Goal: Task Accomplishment & Management: Complete application form

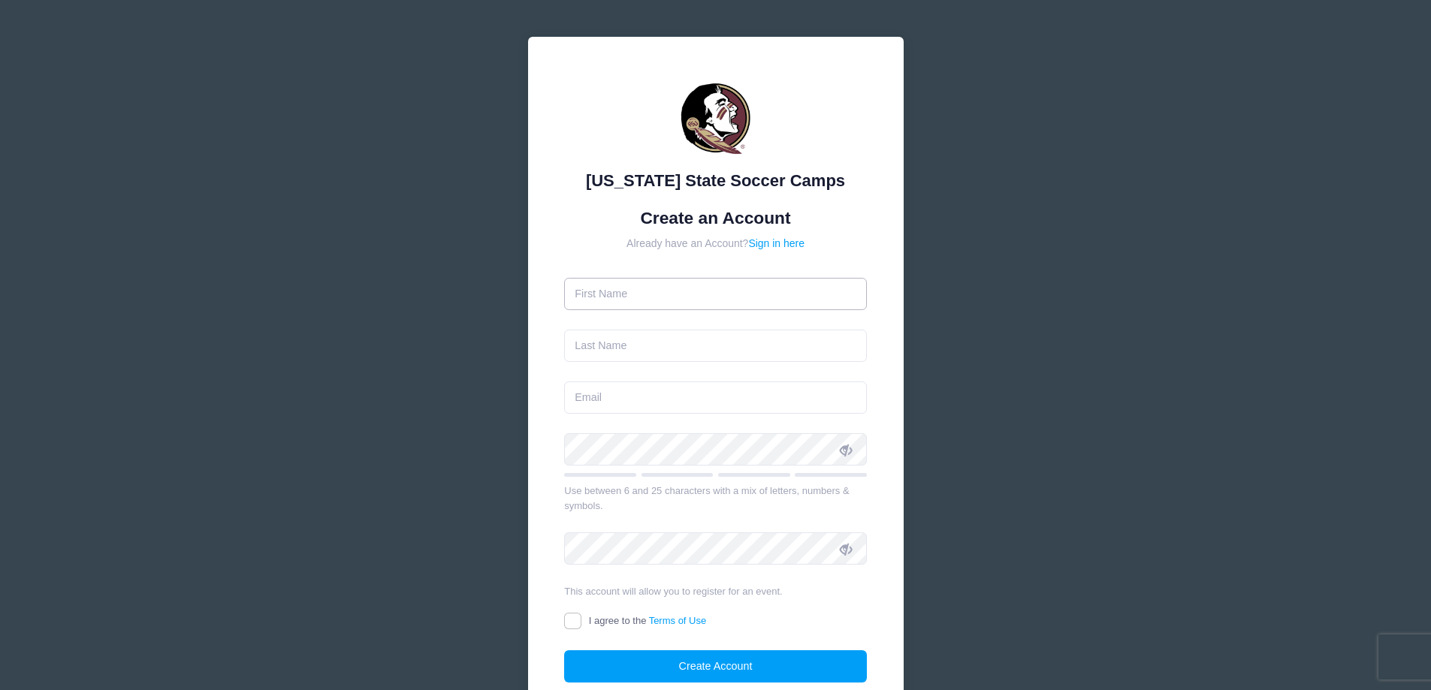
click at [647, 298] on input "text" at bounding box center [715, 294] width 303 height 32
type input "Brooke"
type input "Loudermilk"
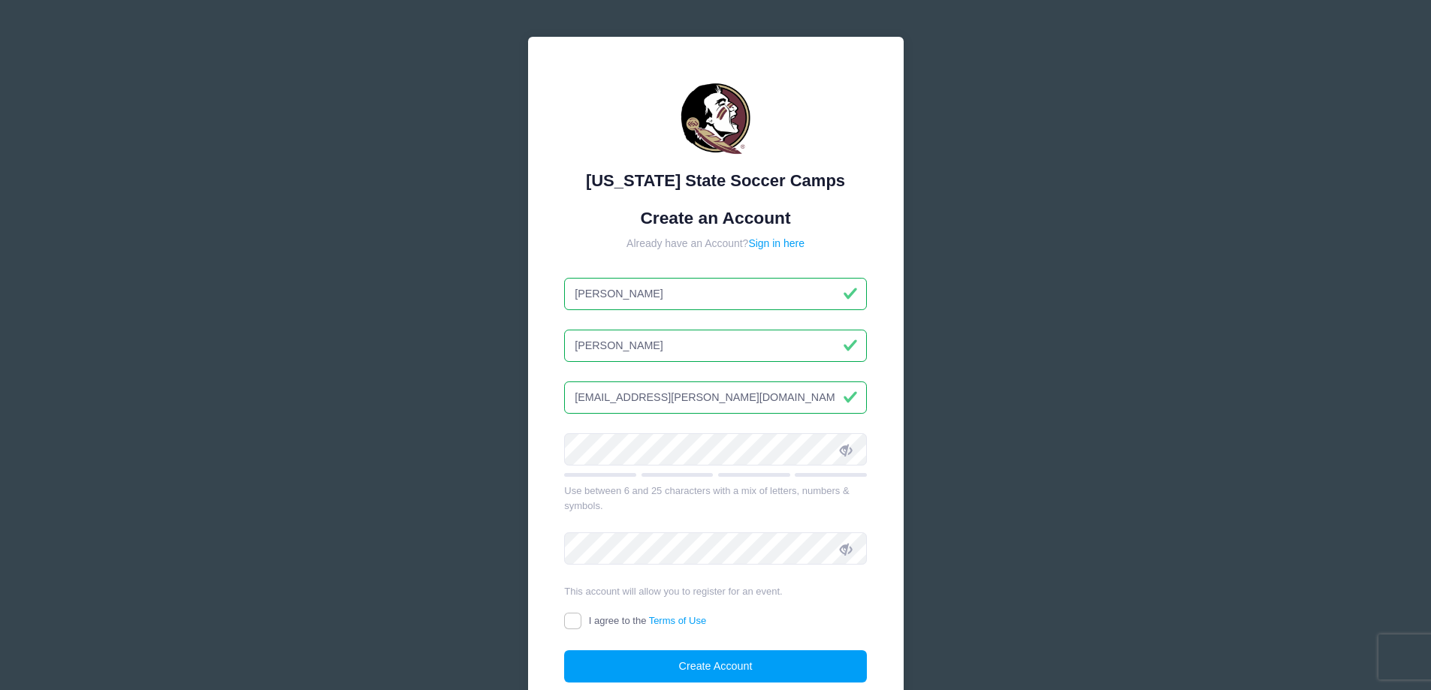
type input "liz.loudermilk@icloud.com"
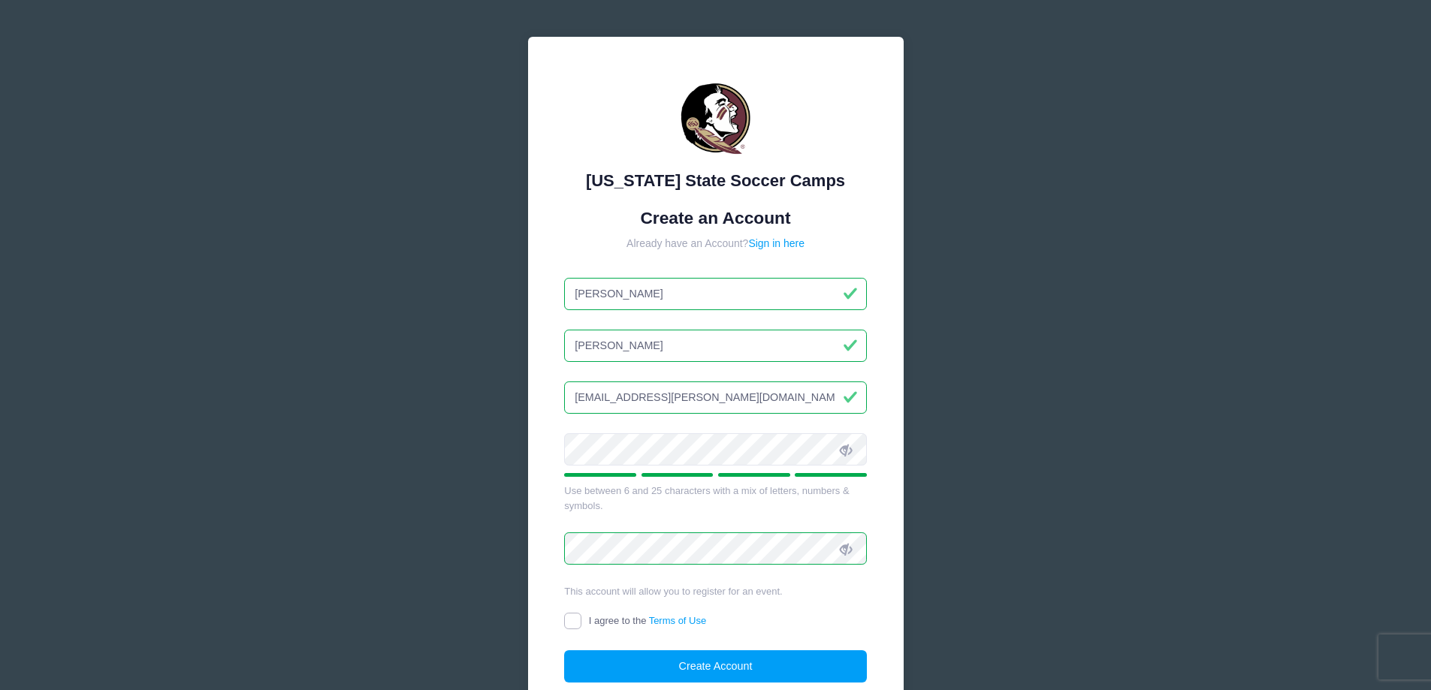
click at [566, 618] on input "I agree to the Terms of Use" at bounding box center [572, 621] width 17 height 17
checkbox input "true"
click at [631, 663] on button "Create Account" at bounding box center [715, 667] width 303 height 32
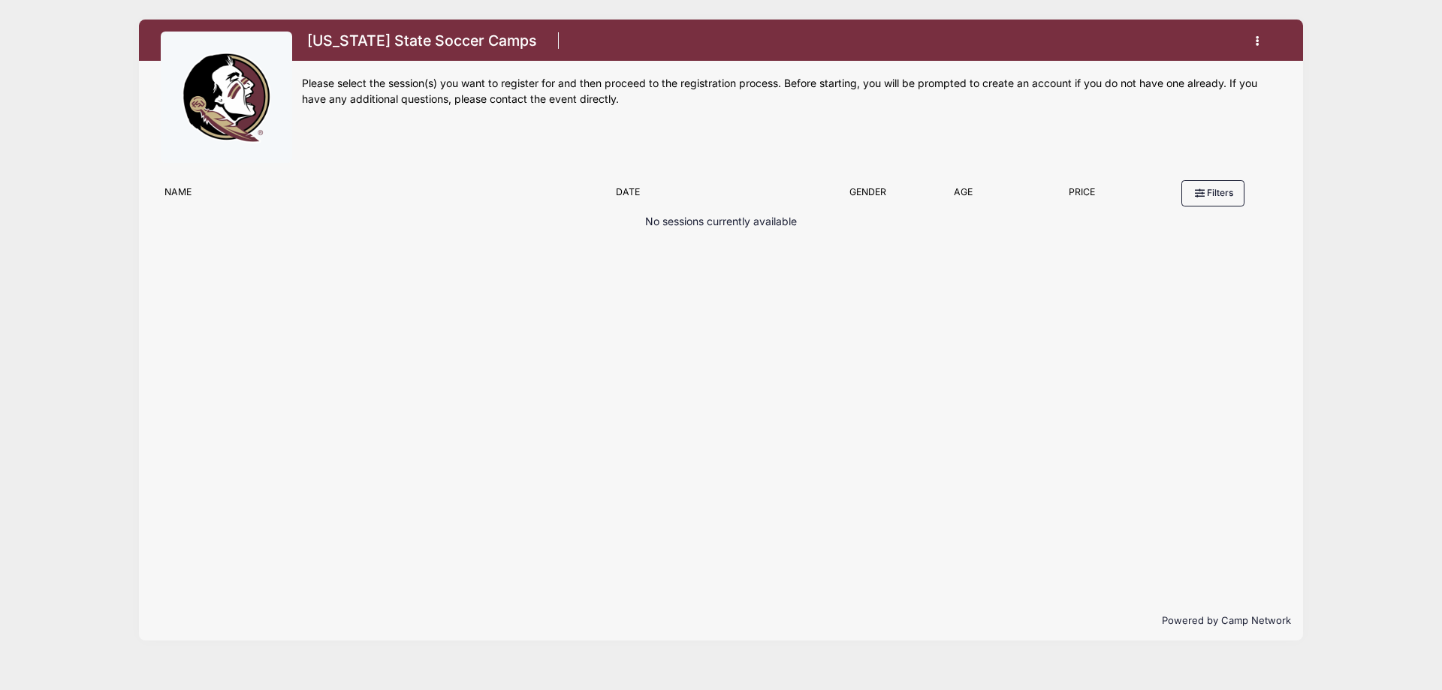
click at [1252, 35] on button "button" at bounding box center [1261, 41] width 41 height 26
click at [1167, 77] on link "My Account" at bounding box center [1188, 78] width 174 height 29
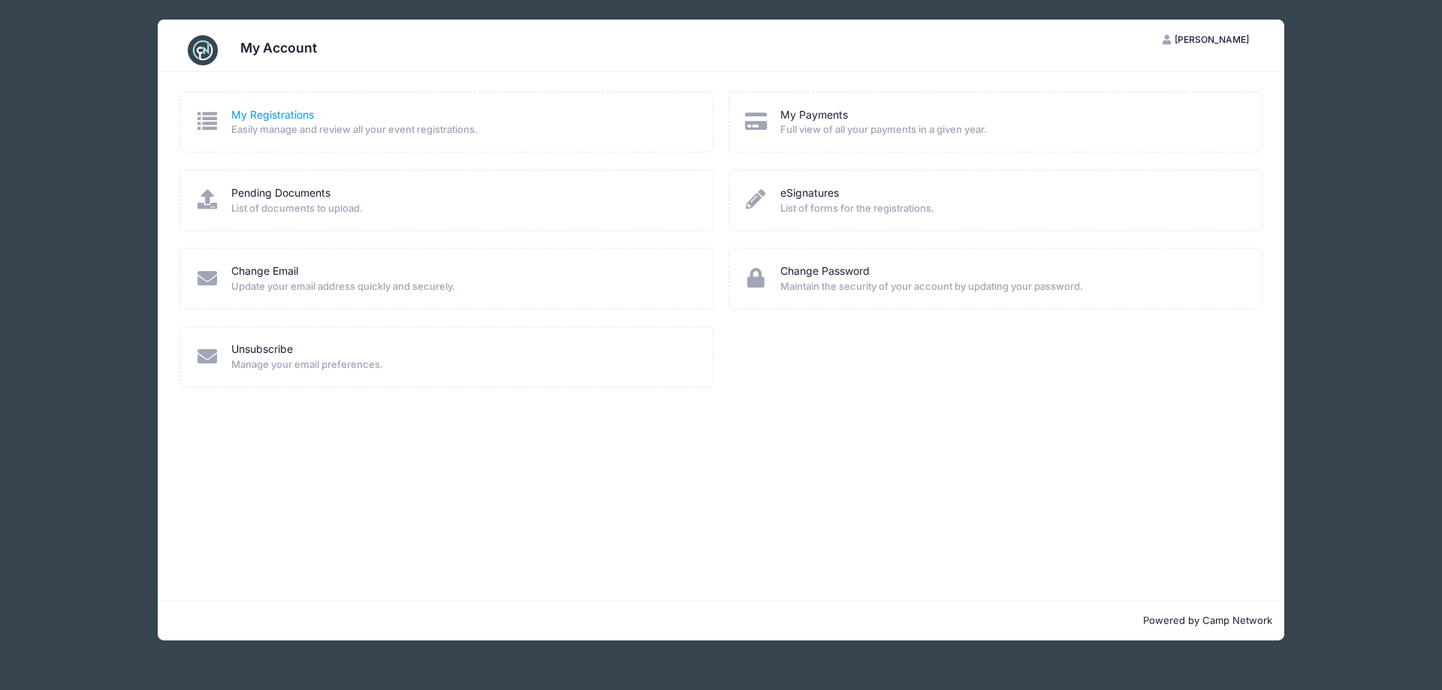
click at [294, 110] on link "My Registrations" at bounding box center [272, 115] width 83 height 16
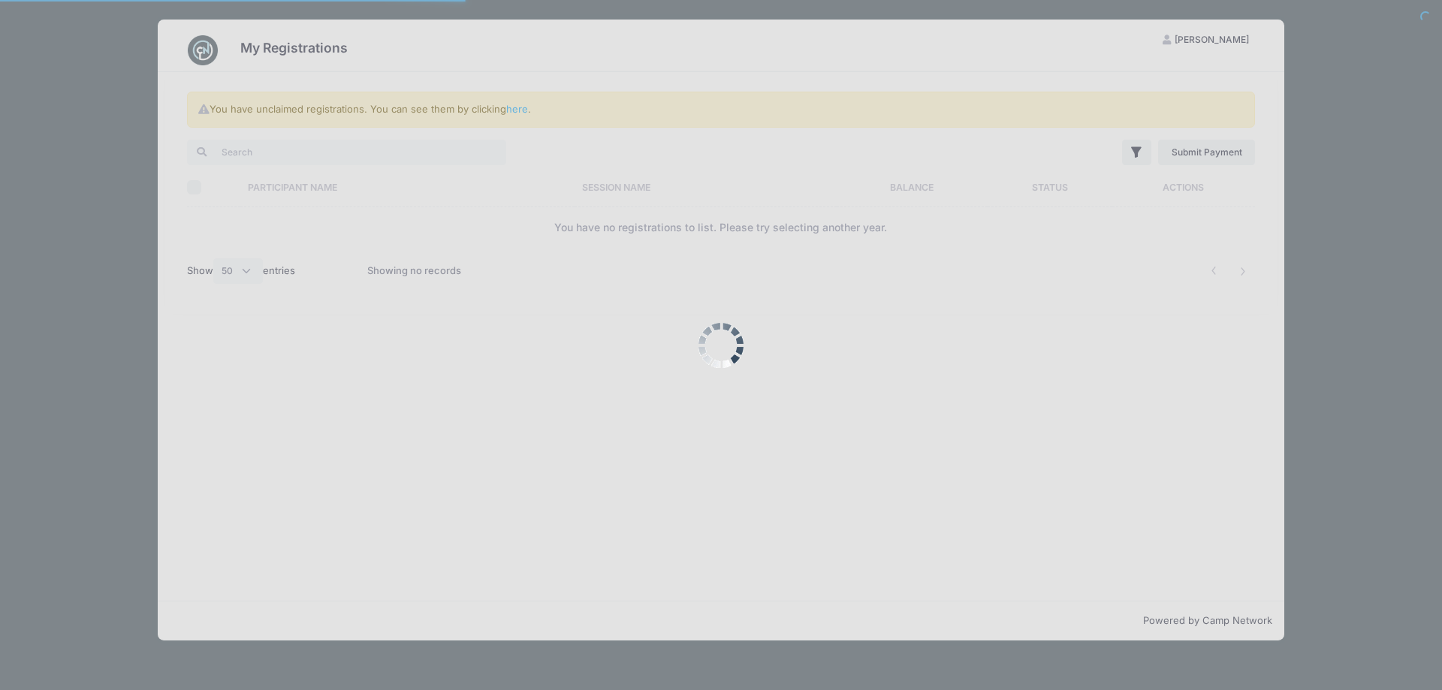
select select "50"
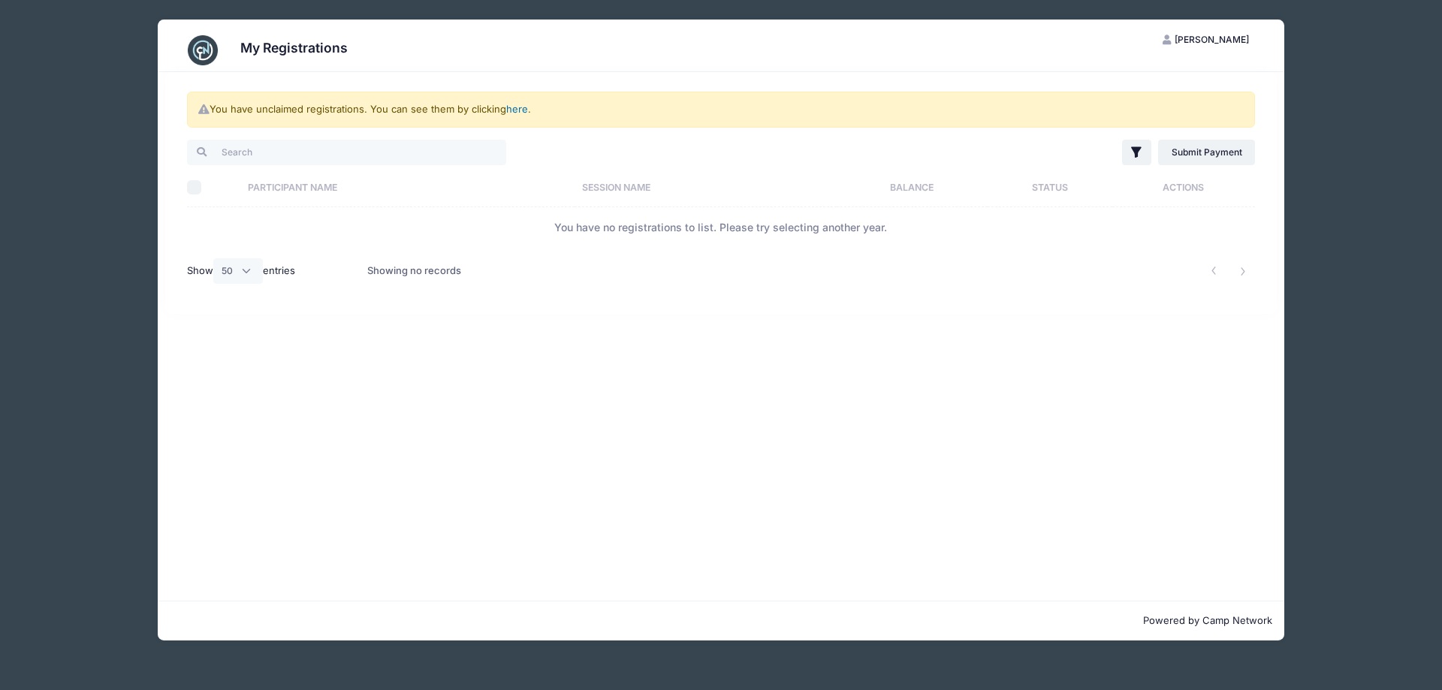
click at [518, 109] on link "here" at bounding box center [517, 109] width 22 height 12
click at [515, 108] on link "here" at bounding box center [517, 109] width 22 height 12
